Goal: Navigation & Orientation: Find specific page/section

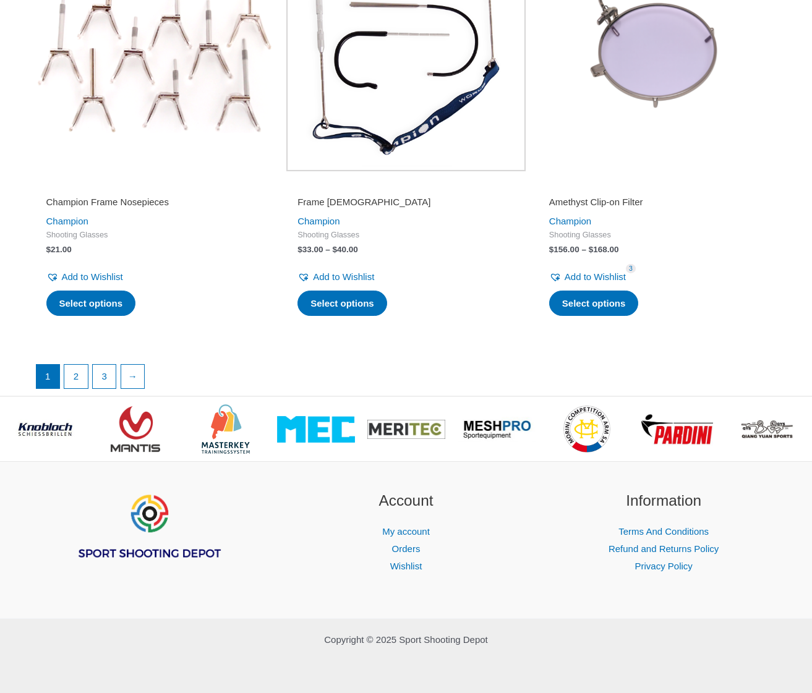
scroll to position [2247, 0]
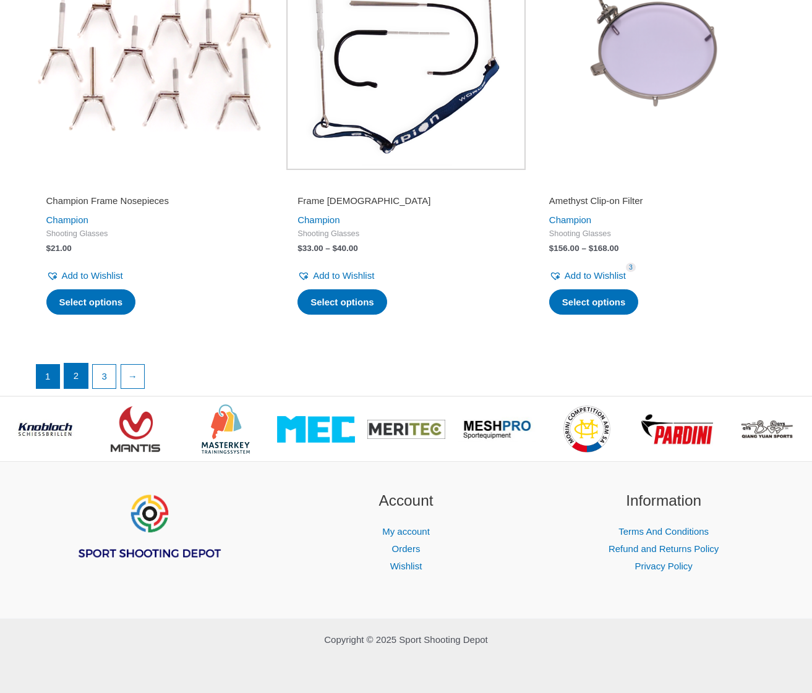
click at [82, 382] on link "2" at bounding box center [75, 375] width 23 height 25
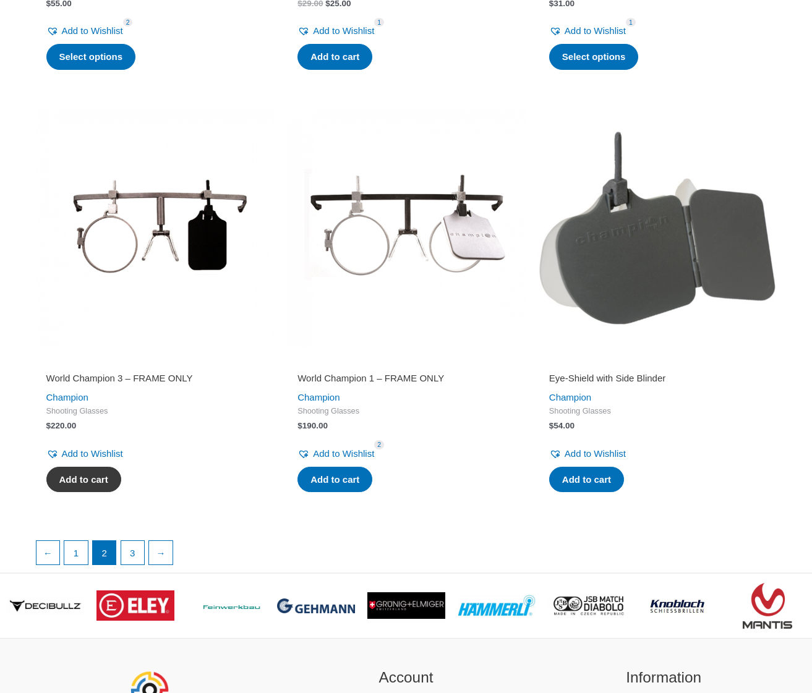
scroll to position [1916, 0]
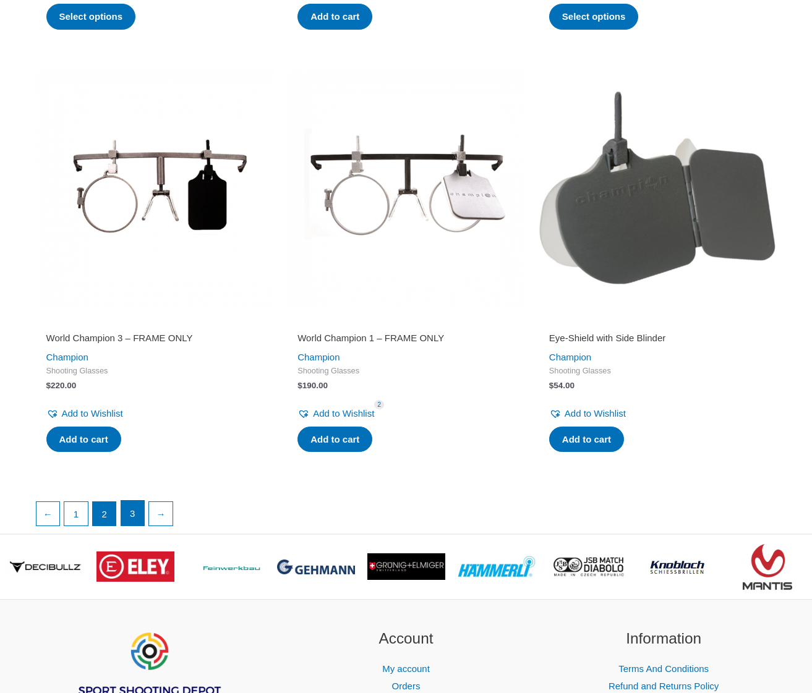
click at [145, 522] on link "3" at bounding box center [132, 513] width 23 height 25
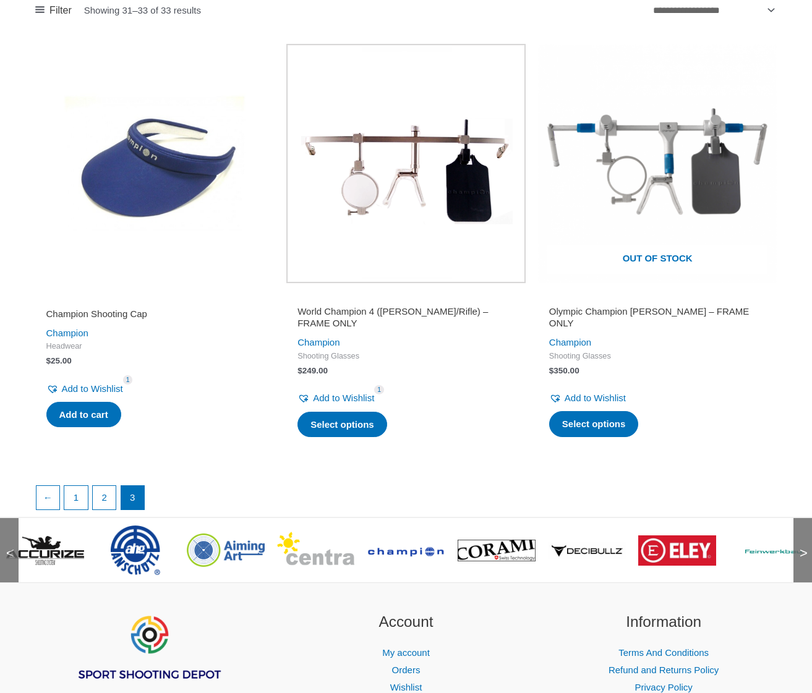
scroll to position [216, 0]
